Goal: Subscribe to service/newsletter

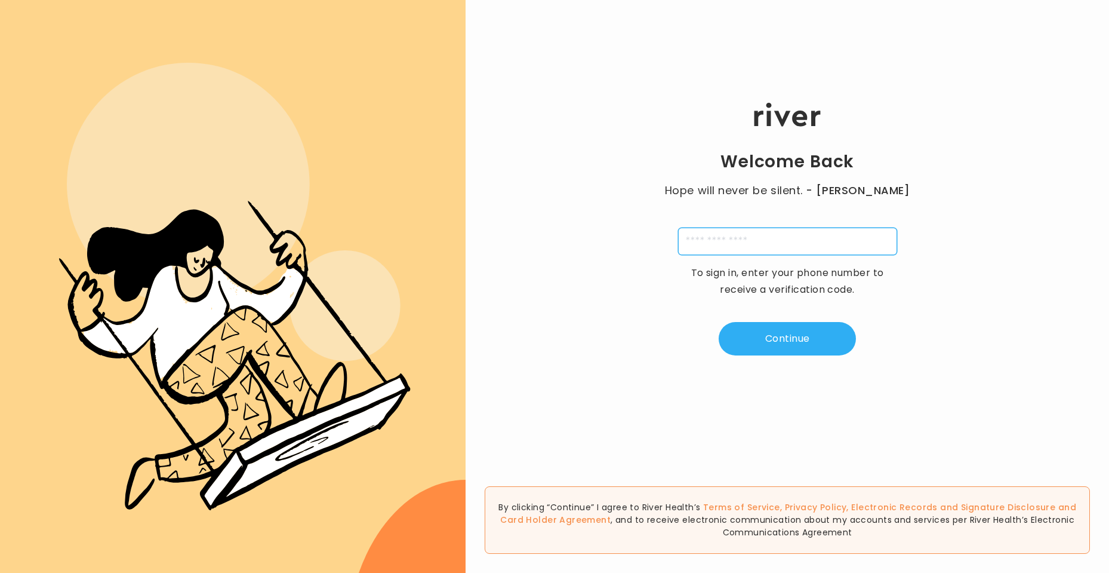
click at [749, 246] on input "tel" at bounding box center [787, 240] width 219 height 27
type input "**********"
click at [789, 349] on button "Continue" at bounding box center [787, 338] width 137 height 33
type input "*"
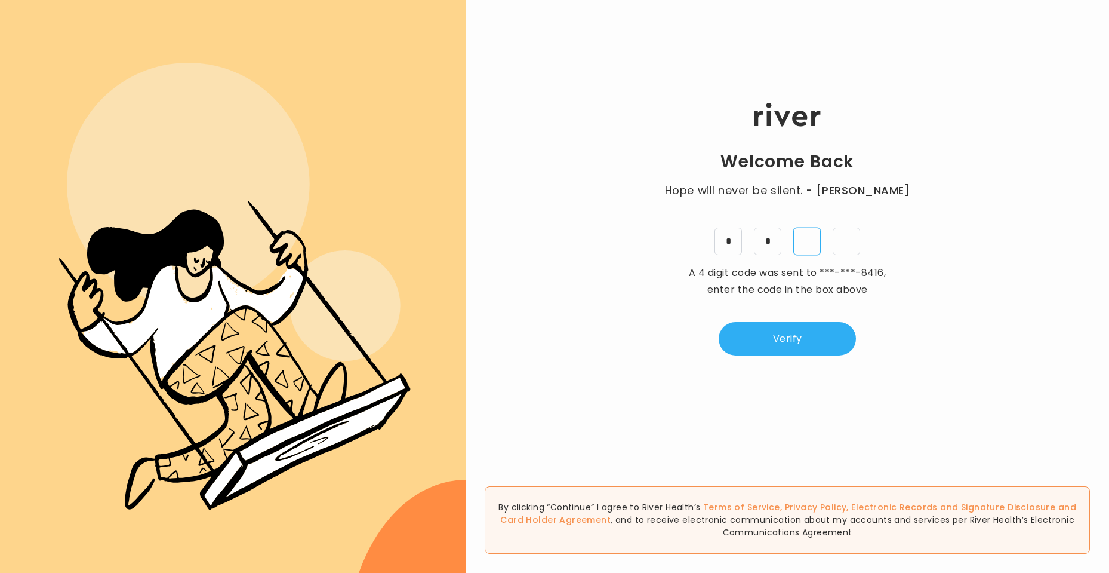
type input "*"
click at [806, 340] on button "Verify" at bounding box center [787, 338] width 137 height 33
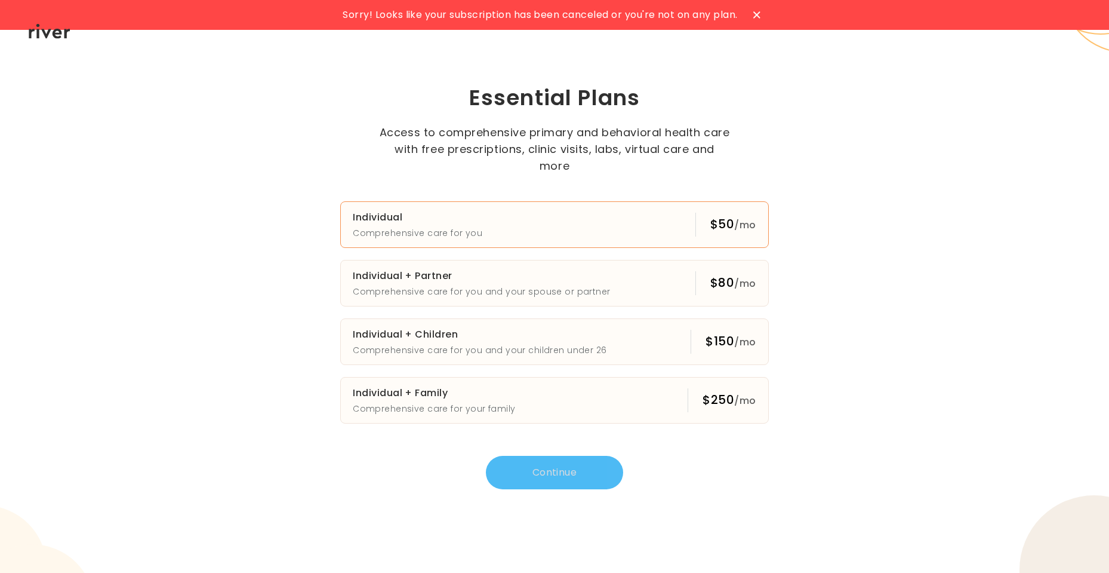
click at [610, 219] on button "Individual Comprehensive care for you $50 /mo" at bounding box center [554, 224] width 429 height 47
click at [561, 464] on button "Continue" at bounding box center [554, 472] width 137 height 33
